Goal: Information Seeking & Learning: Understand process/instructions

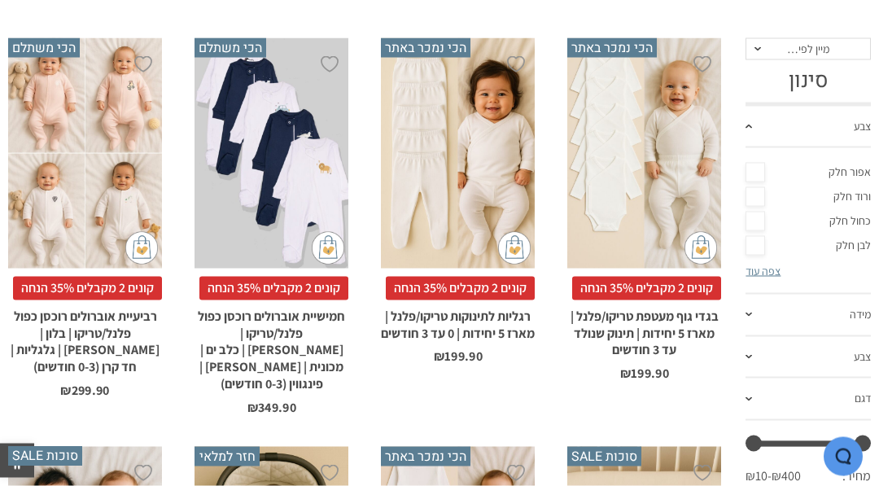
scroll to position [310, 0]
click at [753, 319] on link "מידה" at bounding box center [808, 315] width 125 height 42
click at [851, 234] on link "3-6 חודשים" at bounding box center [808, 238] width 125 height 24
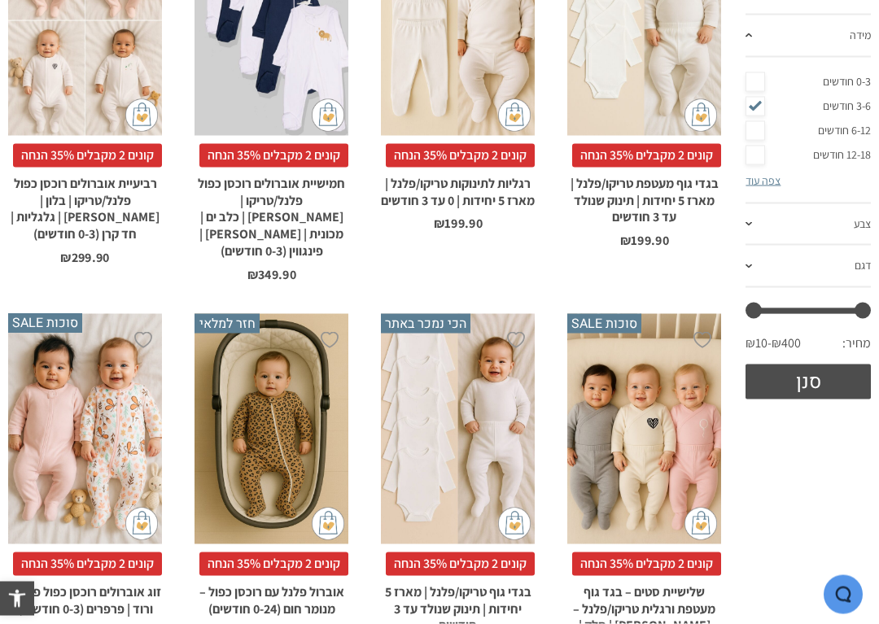
scroll to position [443, 0]
click at [812, 383] on button "סנן" at bounding box center [808, 381] width 125 height 35
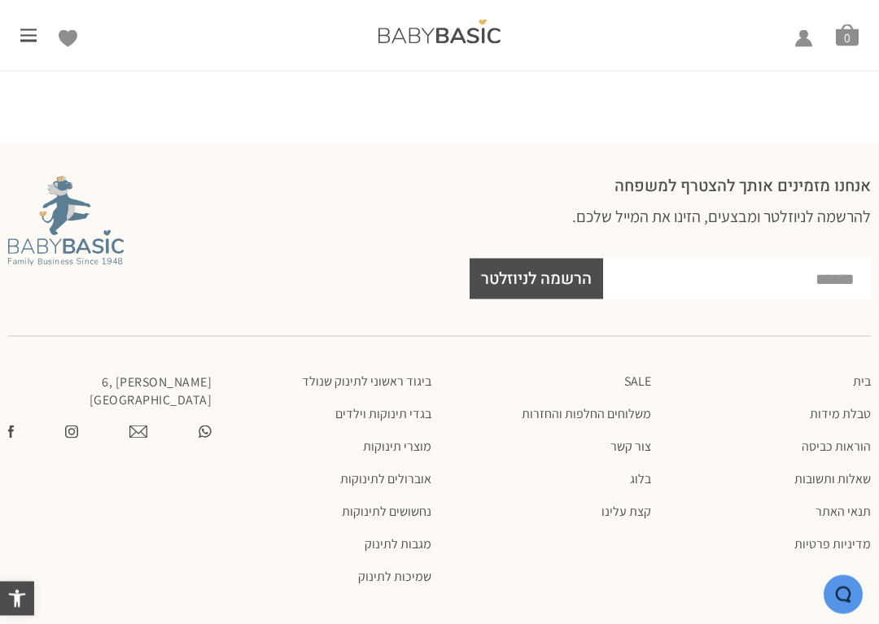
scroll to position [1032, 0]
click at [827, 405] on link "טבלת מידות" at bounding box center [770, 413] width 204 height 16
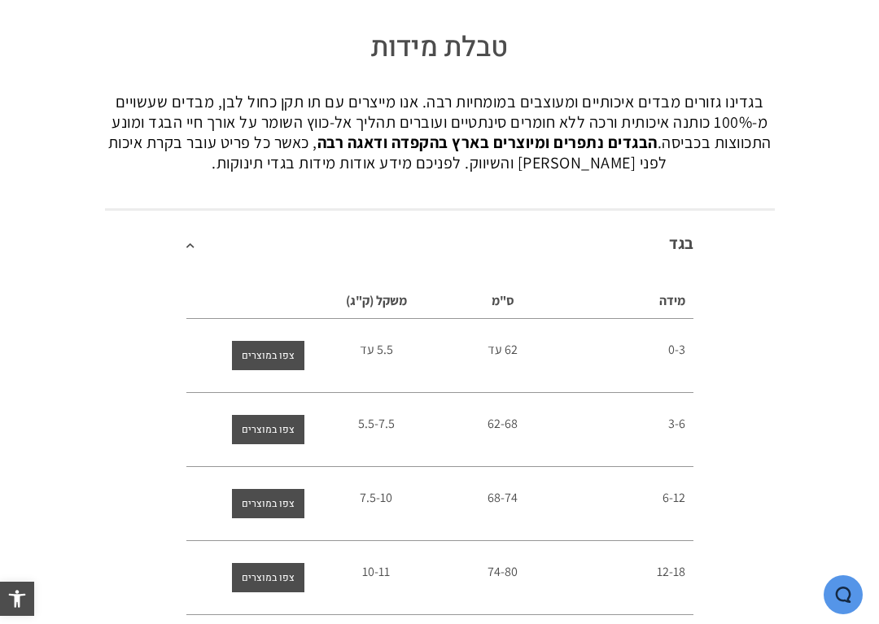
click at [270, 432] on span "צפו במוצרים" at bounding box center [268, 429] width 53 height 29
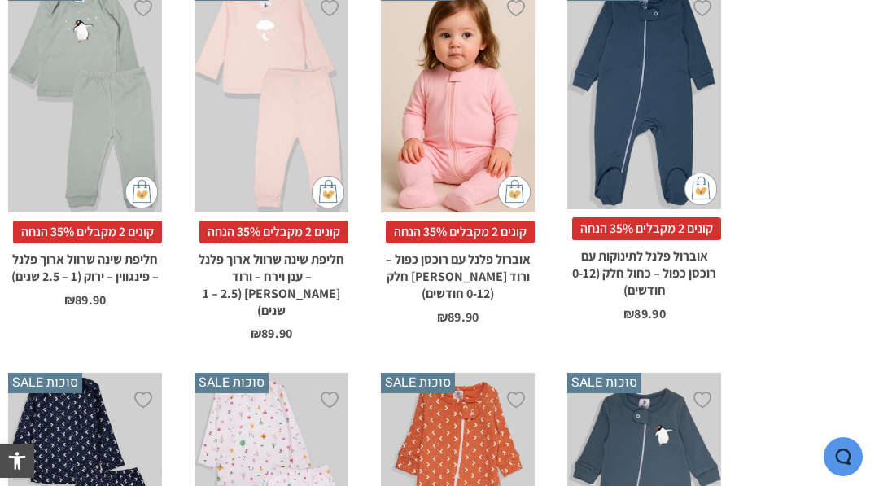
scroll to position [3966, 0]
